Goal: Task Accomplishment & Management: Use online tool/utility

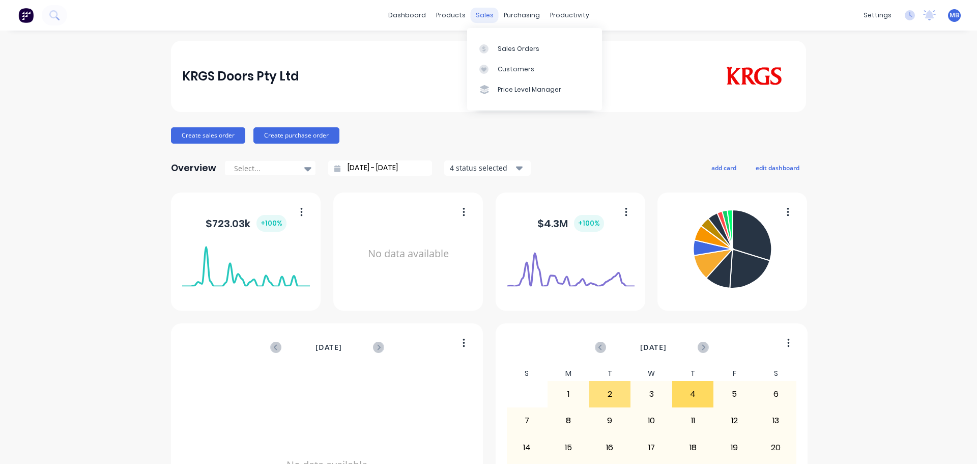
click at [484, 14] on div "sales" at bounding box center [485, 15] width 28 height 15
click at [495, 50] on link "Sales Orders" at bounding box center [534, 48] width 135 height 20
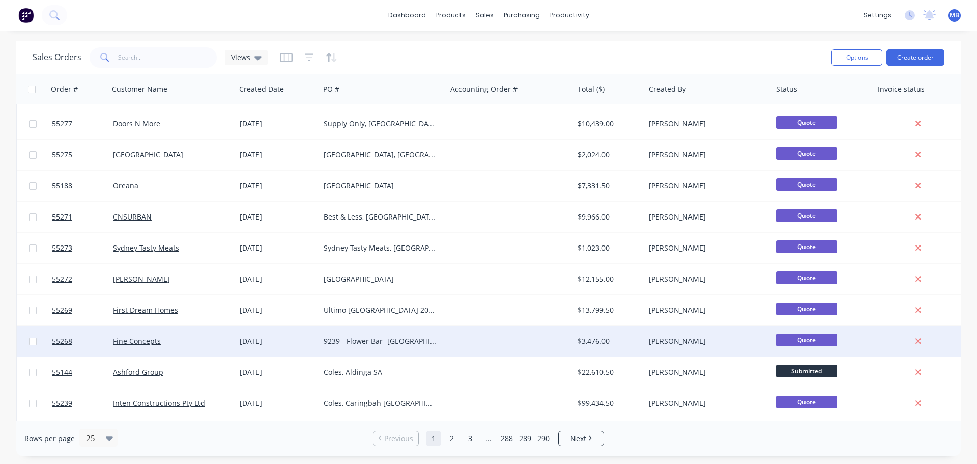
scroll to position [254, 0]
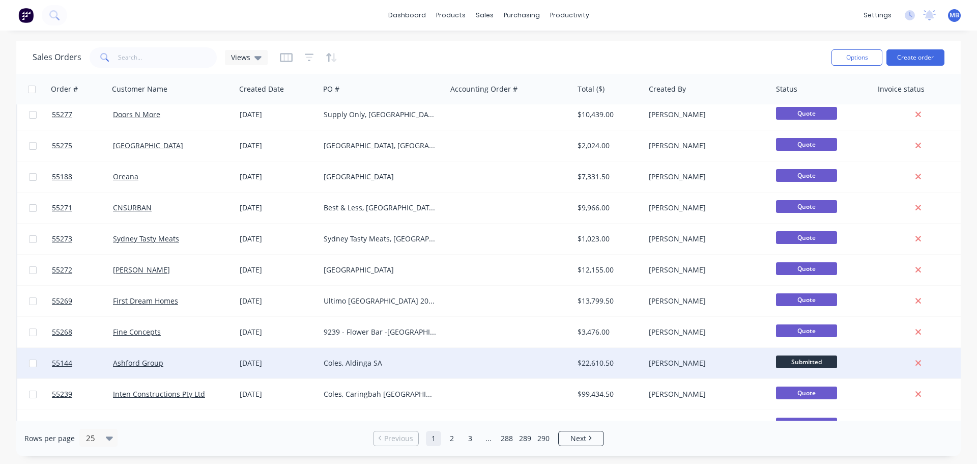
click at [588, 363] on div "$22,610.50" at bounding box center [608, 363] width 60 height 10
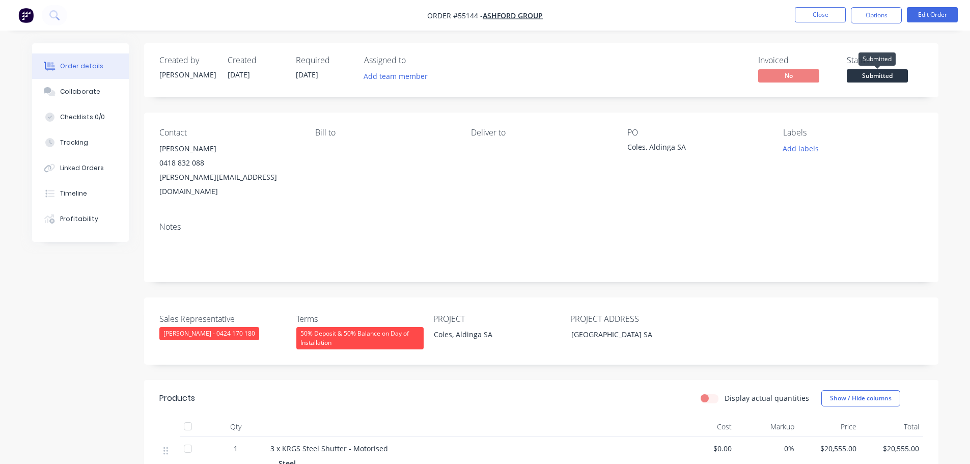
click at [858, 79] on span "Submitted" at bounding box center [876, 75] width 61 height 13
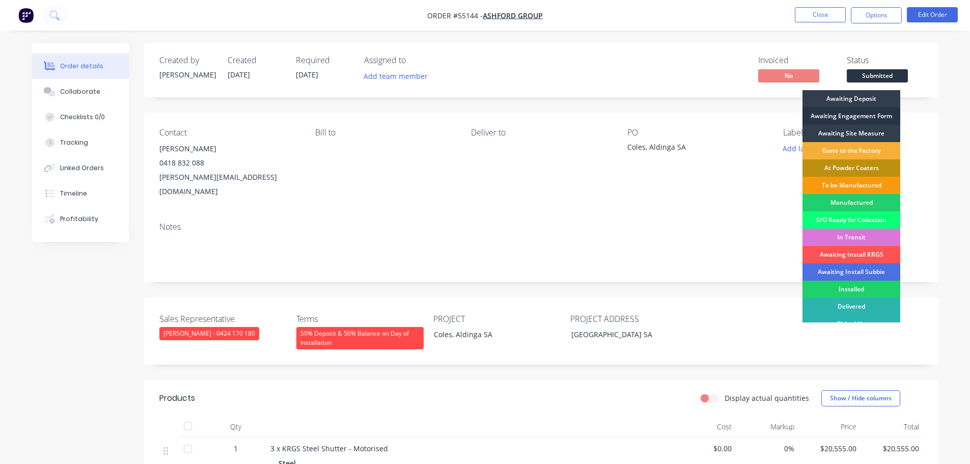
click at [839, 115] on div "Awaiting Engagement Form" at bounding box center [851, 115] width 98 height 17
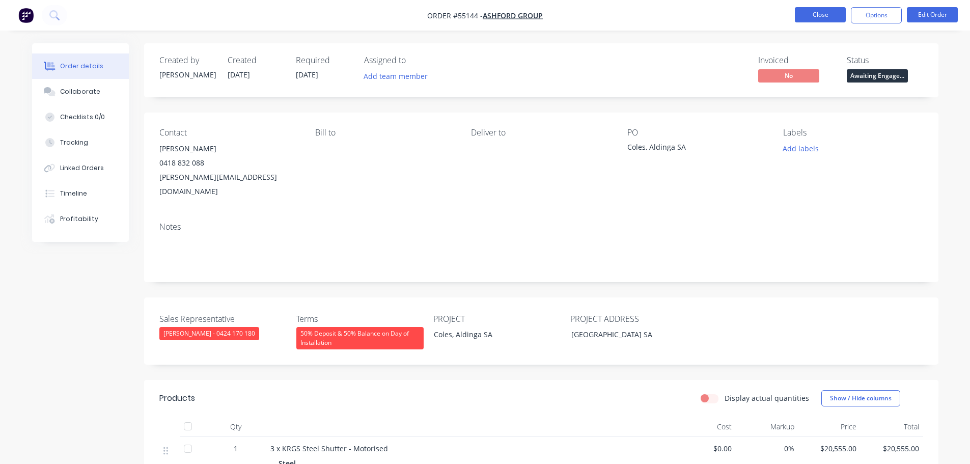
click at [815, 14] on button "Close" at bounding box center [820, 14] width 51 height 15
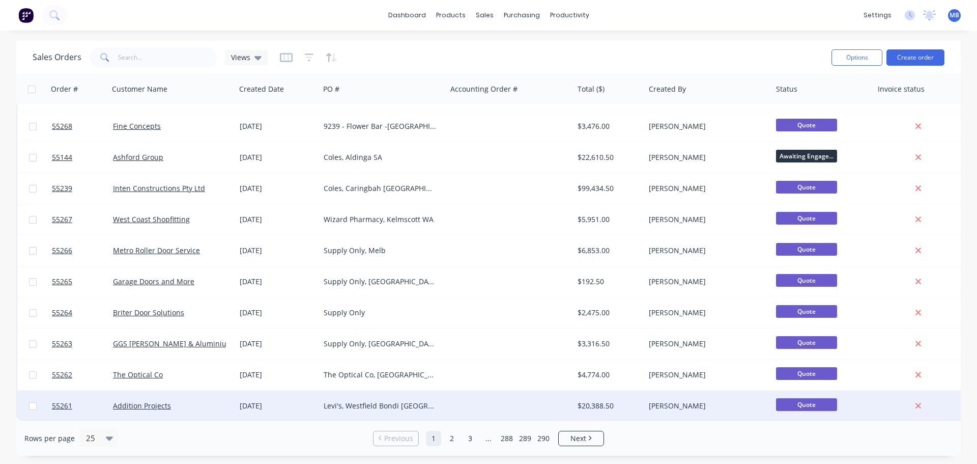
scroll to position [465, 0]
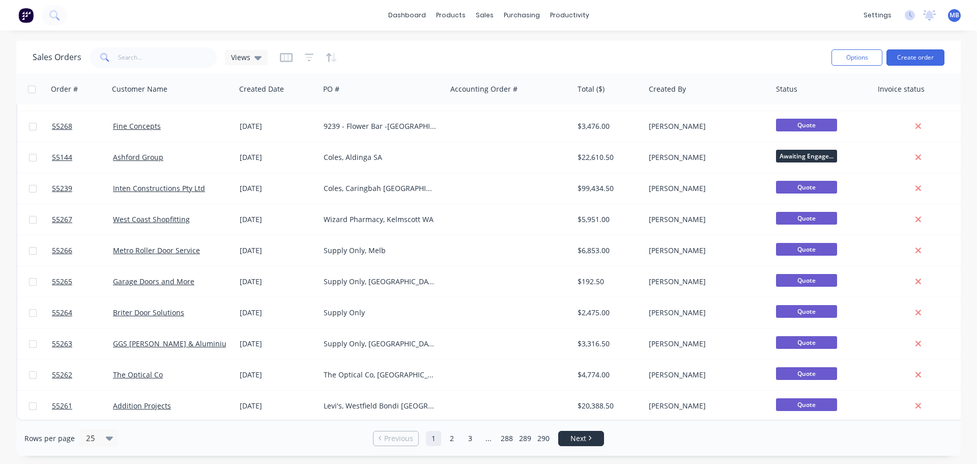
click at [581, 440] on span "Next" at bounding box center [579, 438] width 16 height 10
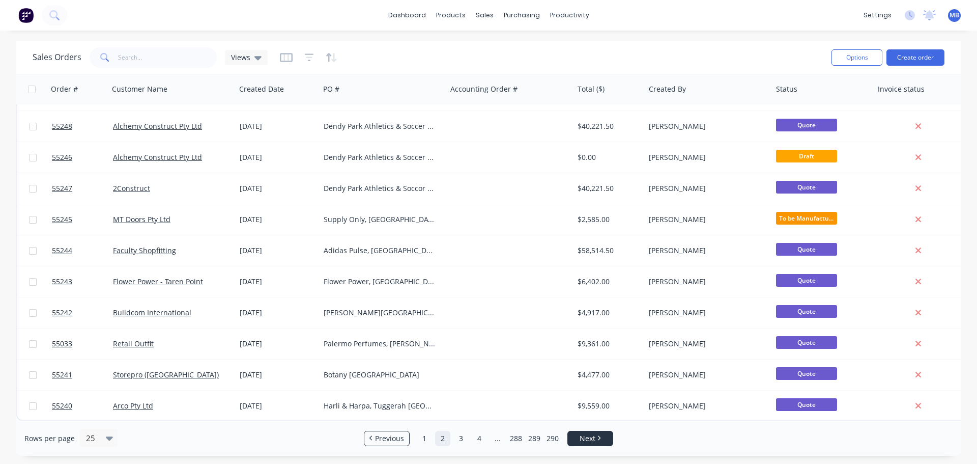
click at [597, 443] on li "Next" at bounding box center [591, 438] width 46 height 15
click at [596, 436] on span "Next" at bounding box center [588, 438] width 16 height 10
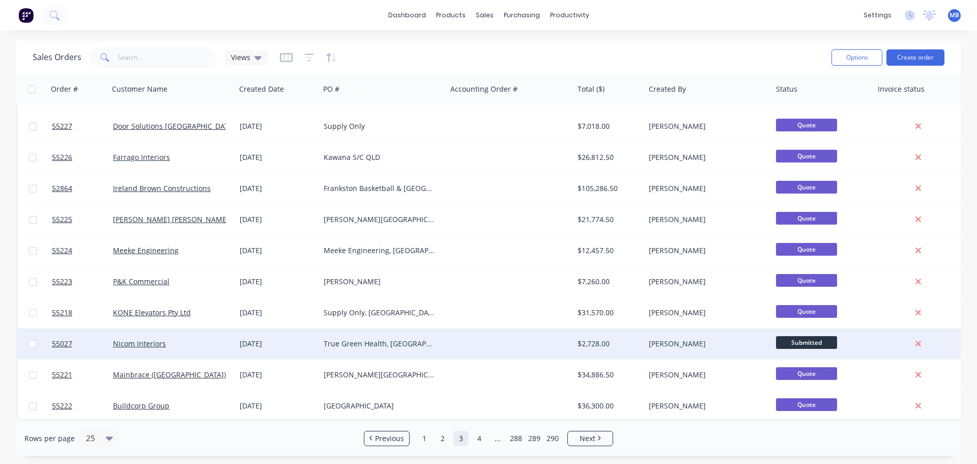
click at [771, 339] on div "[PERSON_NAME]" at bounding box center [708, 343] width 127 height 31
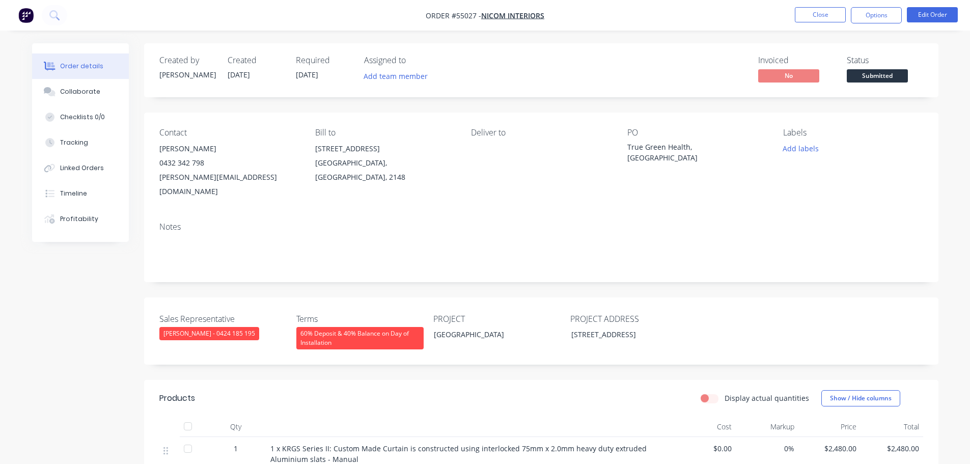
click at [866, 69] on div "Submitted" at bounding box center [876, 59] width 37 height 20
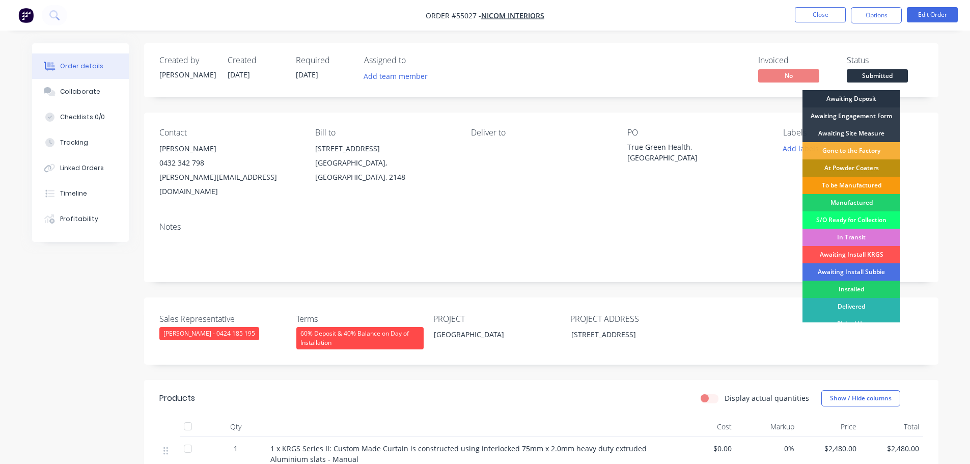
click at [857, 97] on div "Awaiting Deposit" at bounding box center [851, 98] width 98 height 17
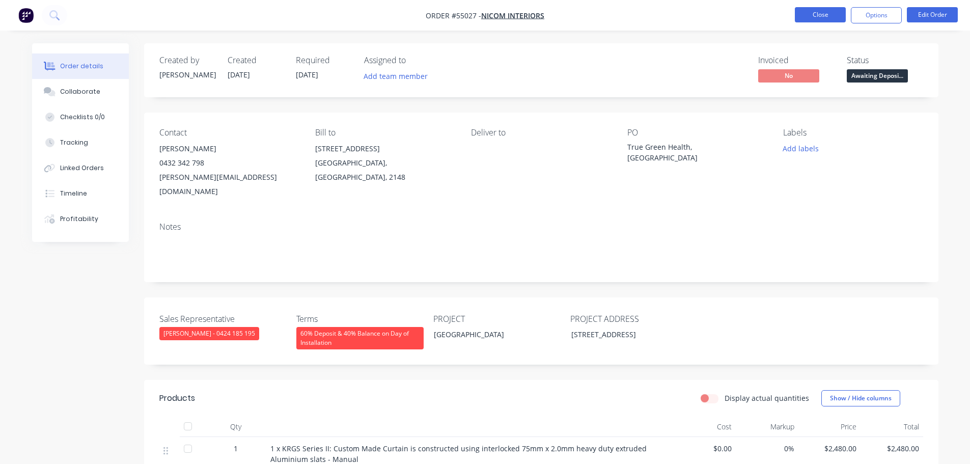
click at [809, 12] on button "Close" at bounding box center [820, 14] width 51 height 15
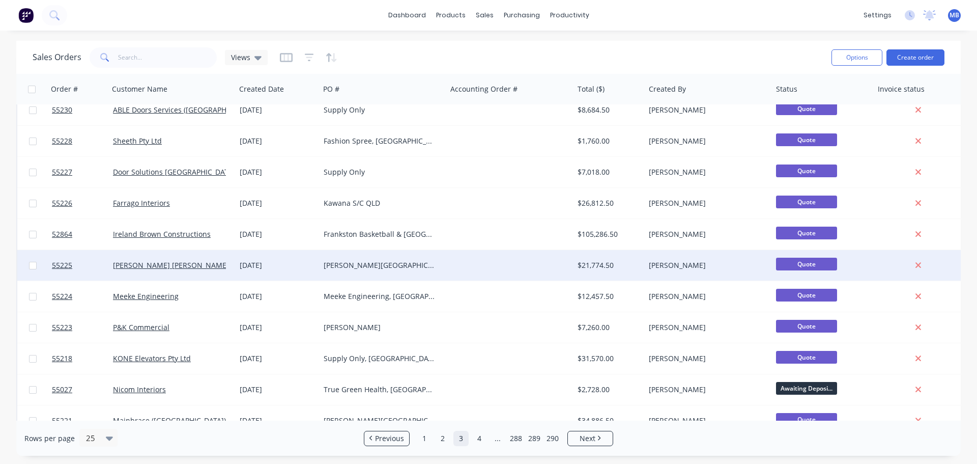
scroll to position [465, 0]
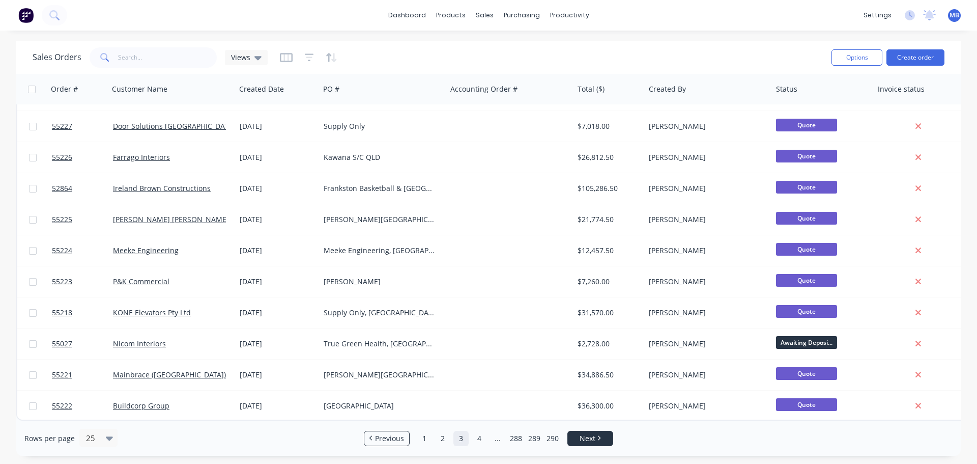
click at [597, 437] on link "Next" at bounding box center [590, 438] width 45 height 10
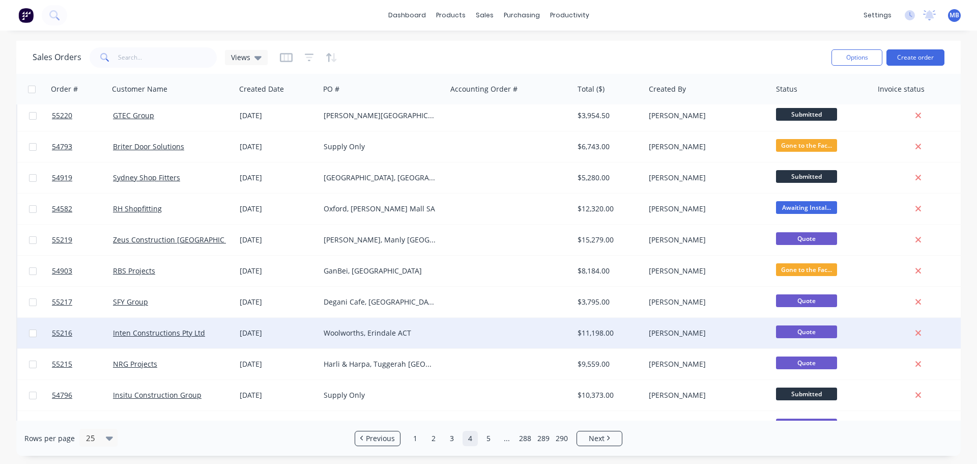
scroll to position [0, 0]
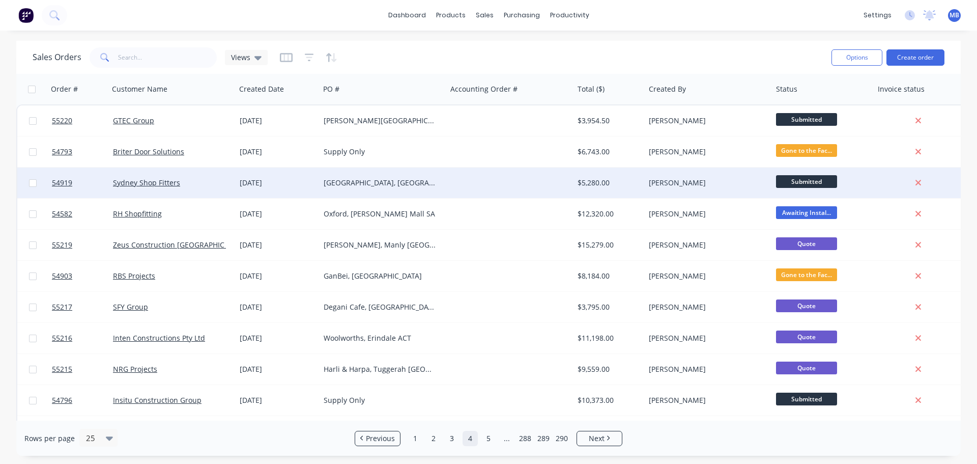
click at [691, 182] on div "[PERSON_NAME]" at bounding box center [705, 183] width 113 height 10
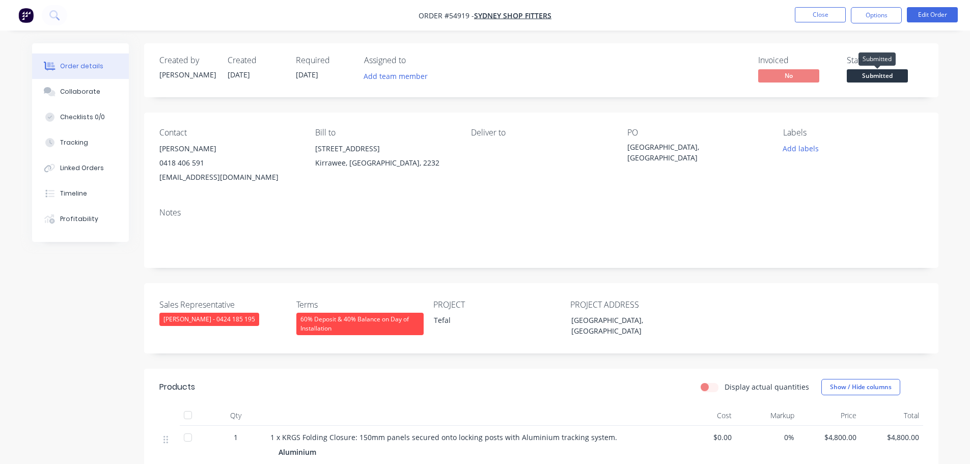
click at [857, 78] on span "Submitted" at bounding box center [876, 75] width 61 height 13
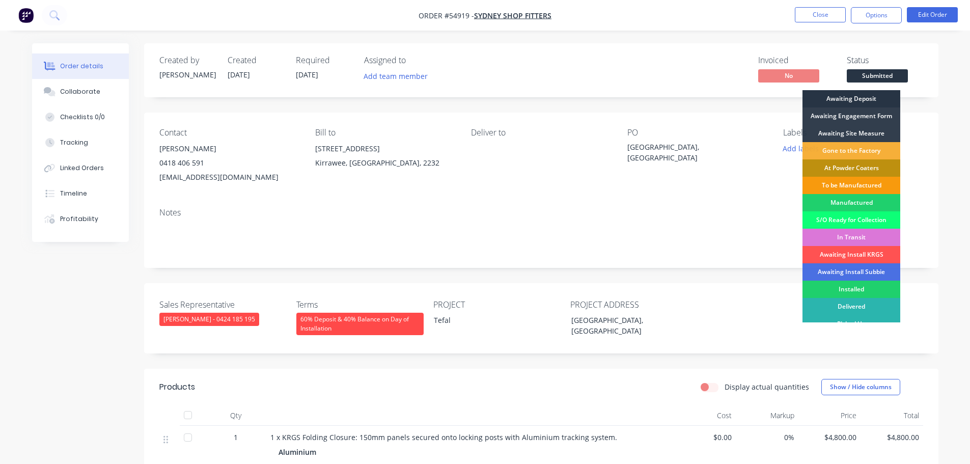
click at [842, 99] on div "Awaiting Deposit" at bounding box center [851, 98] width 98 height 17
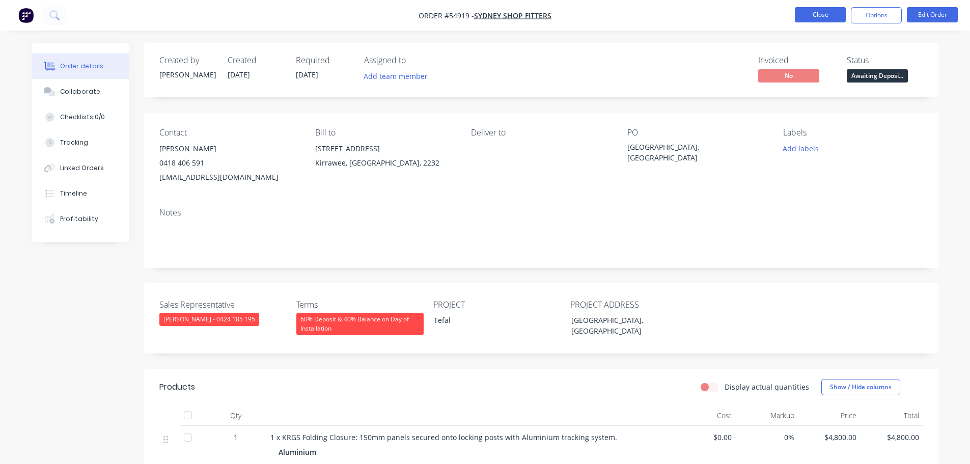
click at [820, 18] on button "Close" at bounding box center [820, 14] width 51 height 15
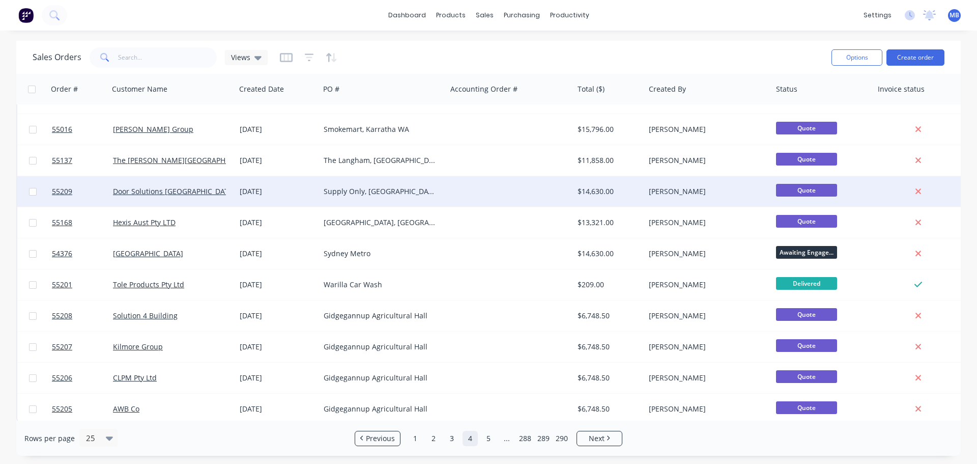
scroll to position [465, 0]
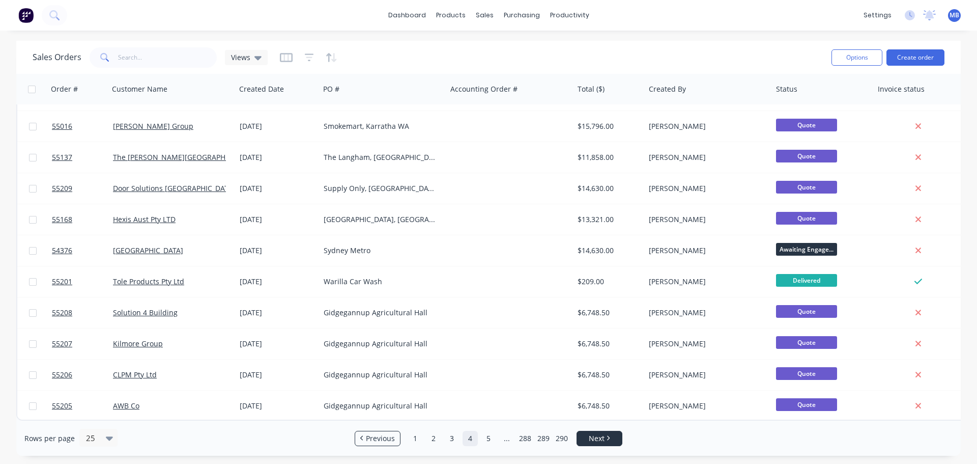
click at [593, 438] on span "Next" at bounding box center [597, 438] width 16 height 10
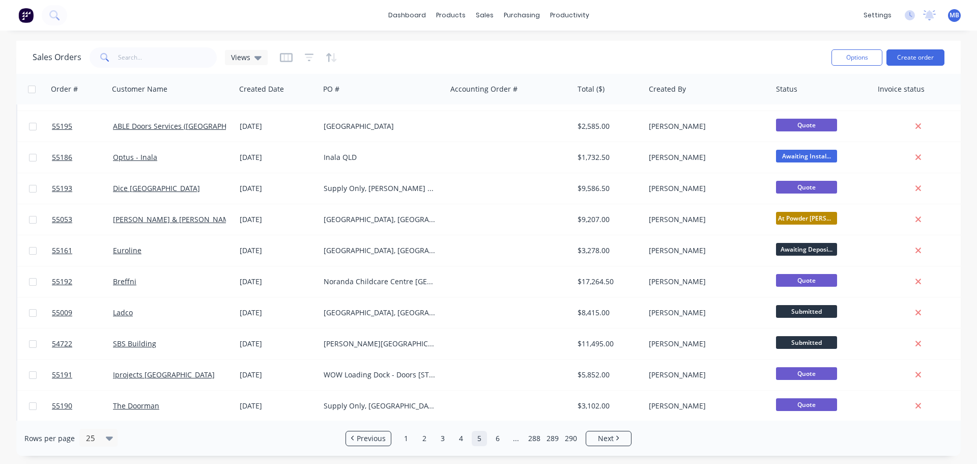
scroll to position [262, 0]
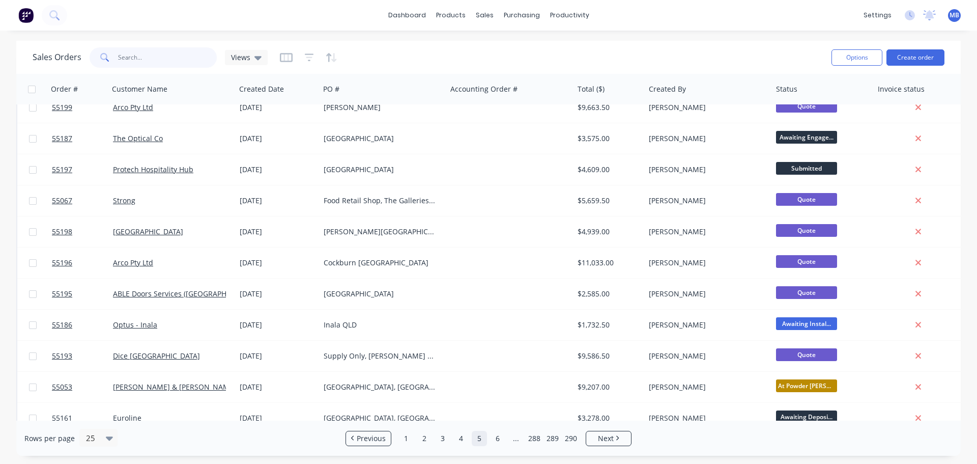
drag, startPoint x: 151, startPoint y: 57, endPoint x: 120, endPoint y: 51, distance: 31.6
click at [120, 51] on input "text" at bounding box center [167, 57] width 99 height 20
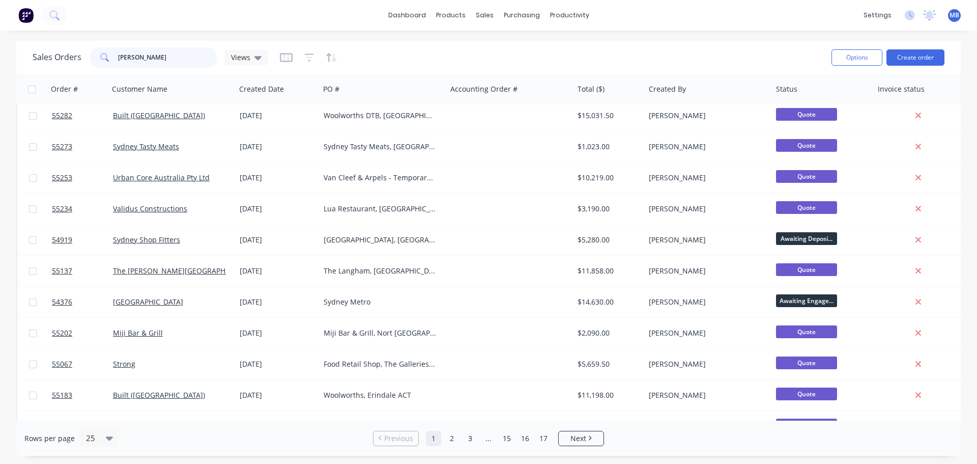
scroll to position [0, 0]
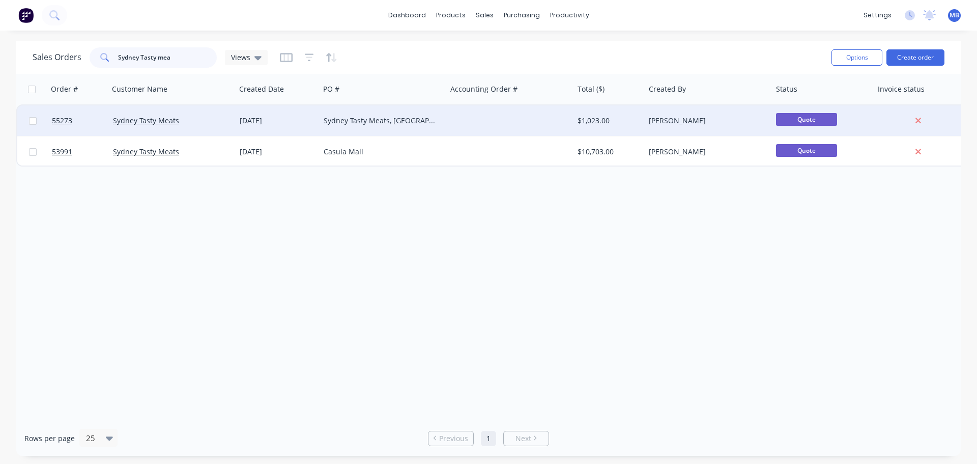
type input "Sydney Tasty mea"
click at [620, 126] on div "$1,023.00" at bounding box center [609, 120] width 71 height 31
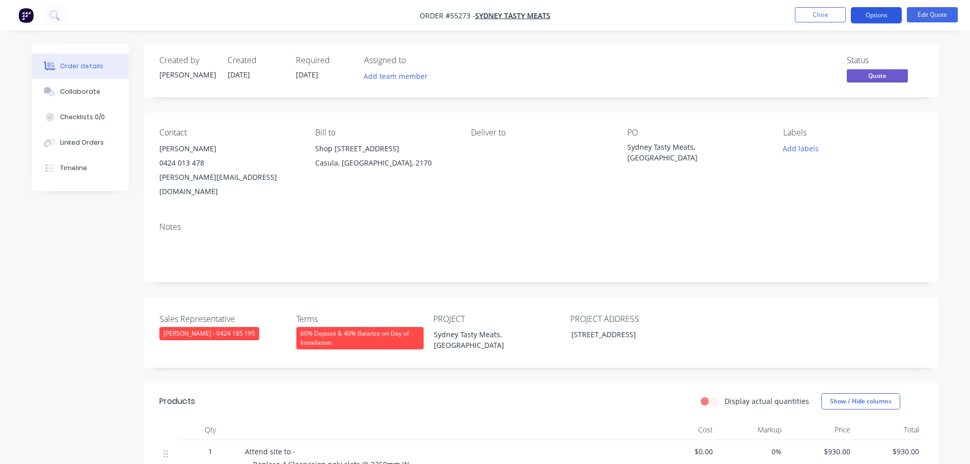
click at [878, 16] on button "Options" at bounding box center [876, 15] width 51 height 16
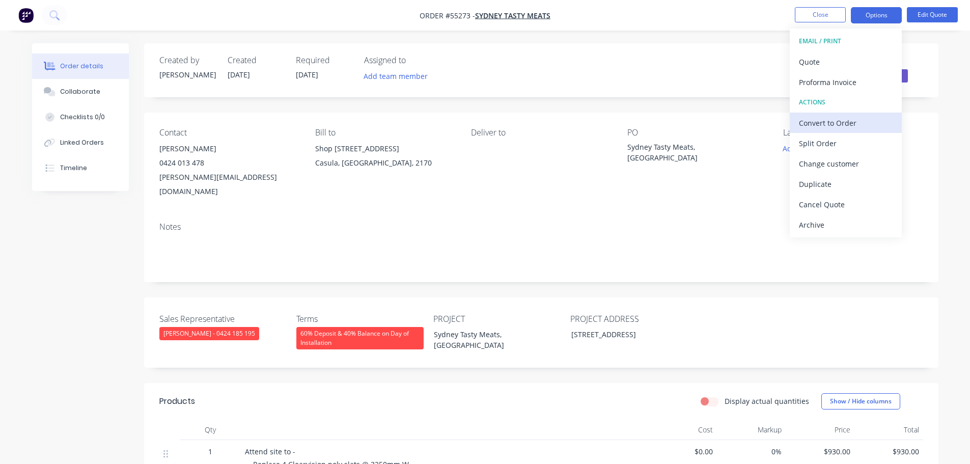
click at [808, 121] on div "Convert to Order" at bounding box center [846, 123] width 94 height 15
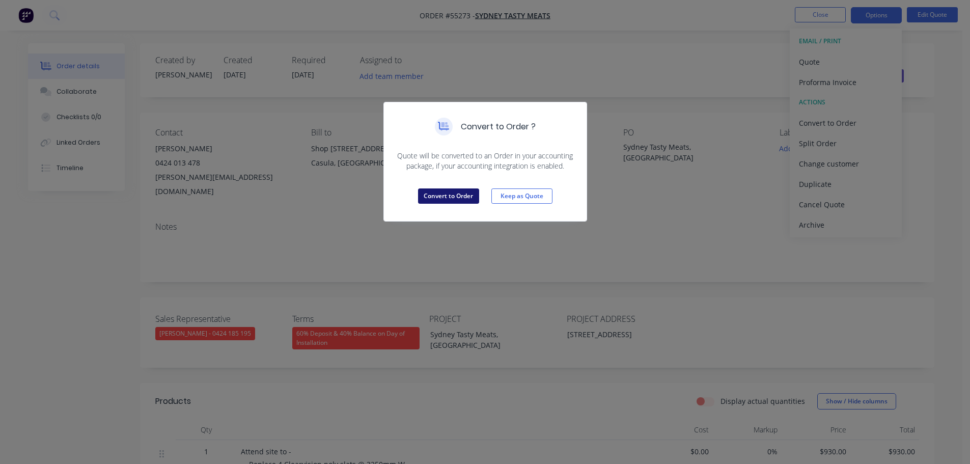
click at [456, 197] on button "Convert to Order" at bounding box center [448, 195] width 61 height 15
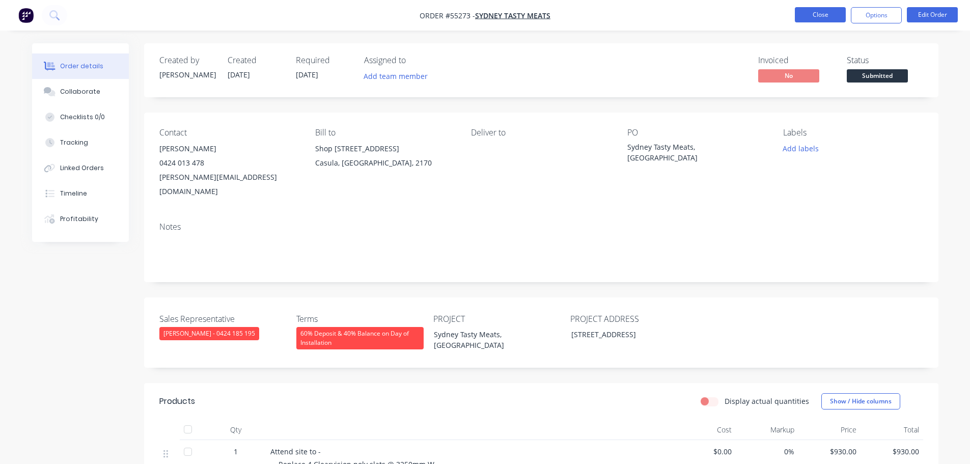
click at [833, 15] on button "Close" at bounding box center [820, 14] width 51 height 15
